Goal: Task Accomplishment & Management: Manage account settings

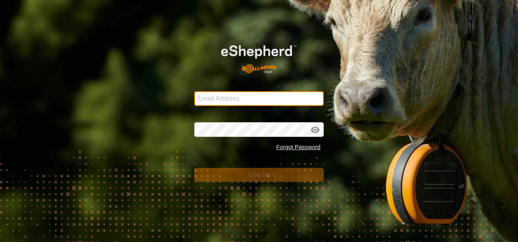
type input "[EMAIL_ADDRESS][DOMAIN_NAME]"
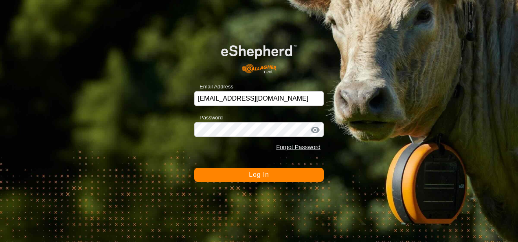
click at [273, 178] on button "Log In" at bounding box center [259, 175] width 130 height 14
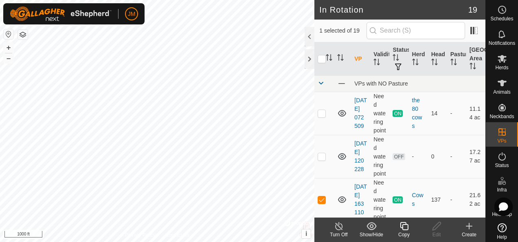
checkbox input "true"
checkbox input "false"
click at [433, 226] on icon at bounding box center [437, 226] width 10 height 10
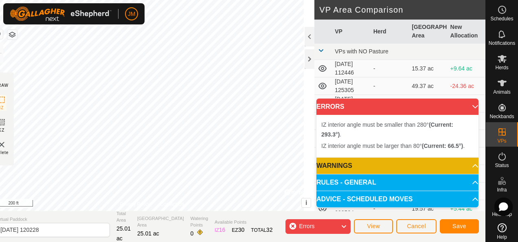
click at [208, 59] on div "IZ interior angle must be larger than 80° (Current: 66.5°) . + – ⇧ i © Mapbox ,…" at bounding box center [151, 105] width 325 height 211
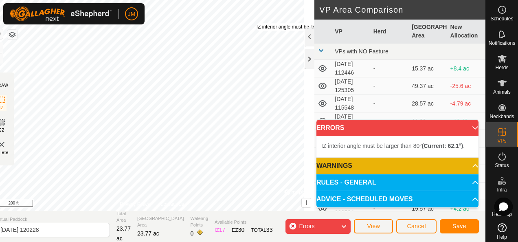
drag, startPoint x: 236, startPoint y: 146, endPoint x: 267, endPoint y: 23, distance: 126.6
click at [267, 23] on div "IZ interior angle must be larger than 80° (Current: 62.1°) . + – ⇧ i © Mapbox ,…" at bounding box center [151, 105] width 325 height 211
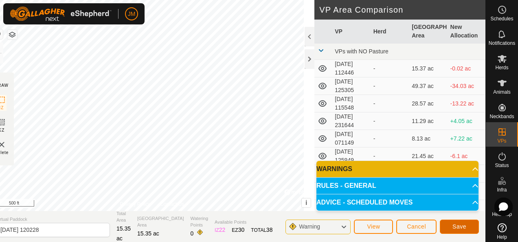
click at [469, 227] on button "Save" at bounding box center [459, 227] width 39 height 14
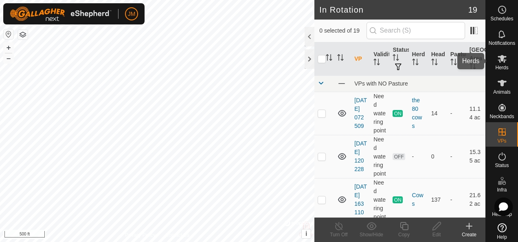
click at [497, 63] on icon at bounding box center [502, 59] width 10 height 10
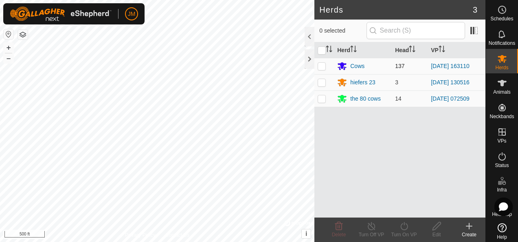
click at [324, 66] on p-checkbox at bounding box center [322, 66] width 8 height 7
checkbox input "true"
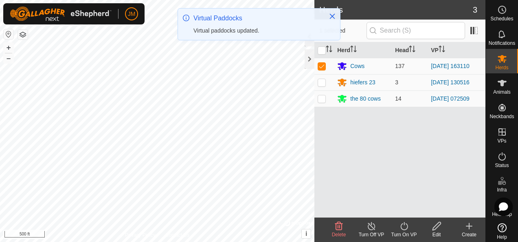
click at [406, 226] on icon at bounding box center [404, 226] width 10 height 10
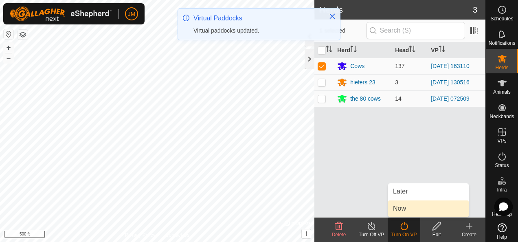
click at [409, 212] on link "Now" at bounding box center [428, 208] width 81 height 16
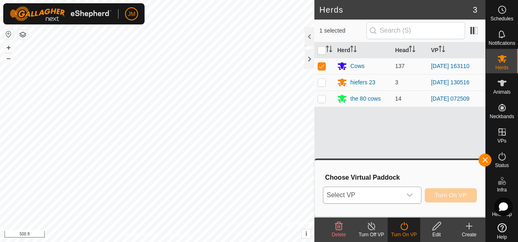
click at [413, 198] on icon "dropdown trigger" at bounding box center [410, 195] width 7 height 7
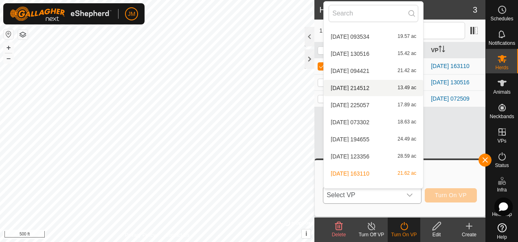
scroll to position [180, 0]
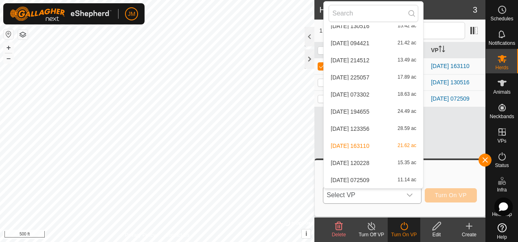
click at [364, 161] on li "[DATE] [DATE] 15.35 ac" at bounding box center [373, 163] width 99 height 16
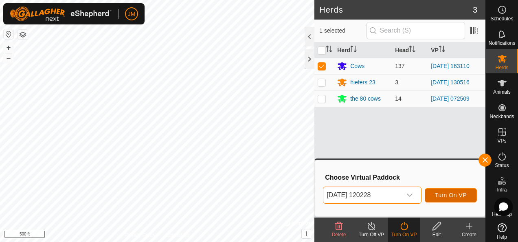
click at [441, 195] on span "Turn On VP" at bounding box center [451, 195] width 32 height 7
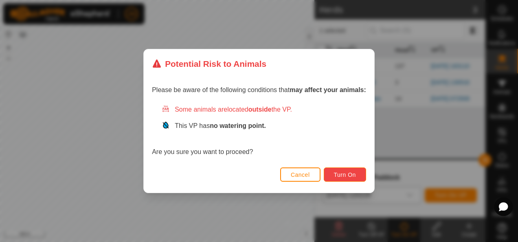
click at [337, 173] on span "Turn On" at bounding box center [345, 175] width 22 height 7
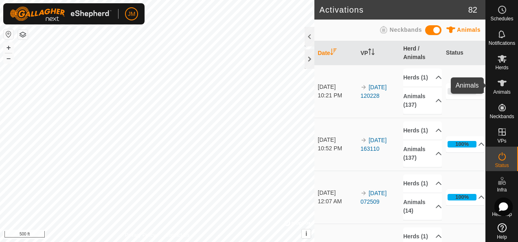
click at [505, 84] on es-animals-svg-icon at bounding box center [502, 83] width 15 height 13
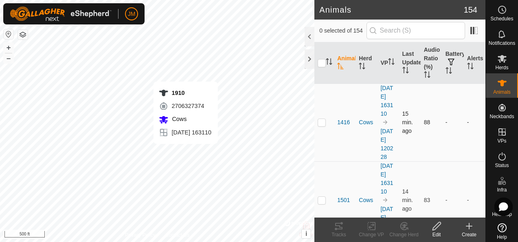
checkbox input "true"
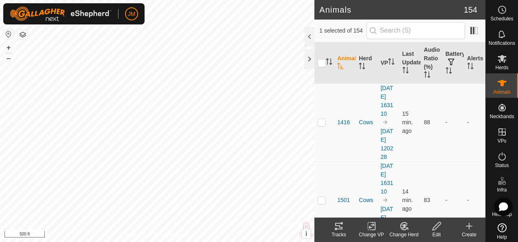
click at [337, 227] on icon at bounding box center [339, 226] width 10 height 10
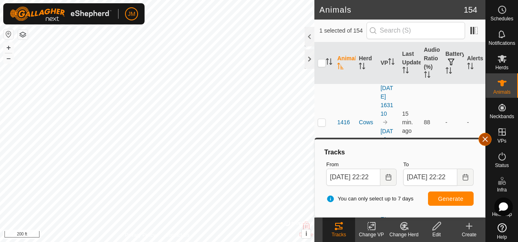
click at [482, 138] on button "button" at bounding box center [485, 139] width 13 height 13
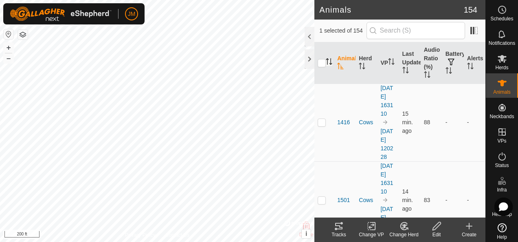
click at [329, 59] on icon "Activate to sort" at bounding box center [329, 61] width 7 height 7
click at [349, 127] on span "1910" at bounding box center [343, 122] width 13 height 9
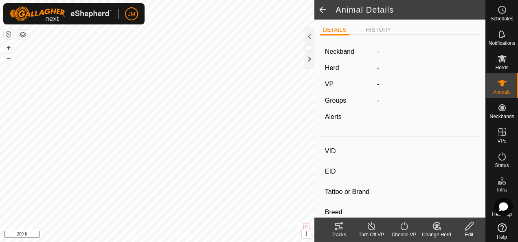
type input "1910"
type input "-"
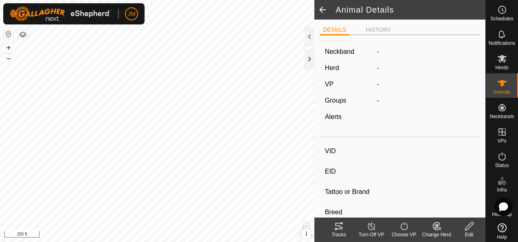
type input "0 kg"
type input "-"
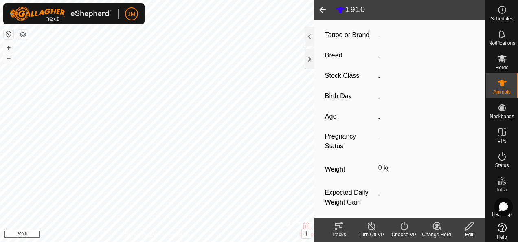
scroll to position [176, 0]
